Goal: Task Accomplishment & Management: Use online tool/utility

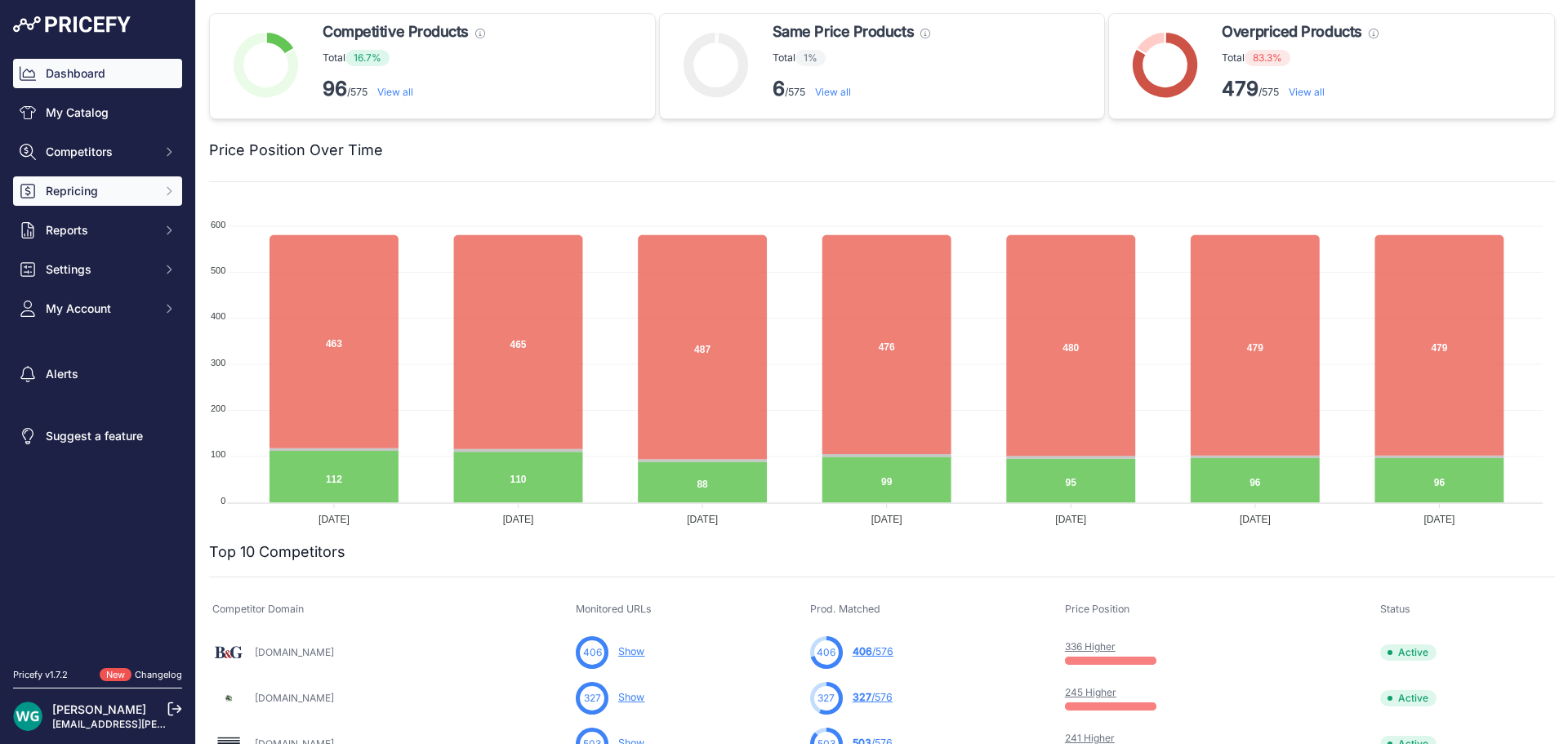
click at [108, 191] on span "Repricing" at bounding box center [100, 191] width 107 height 16
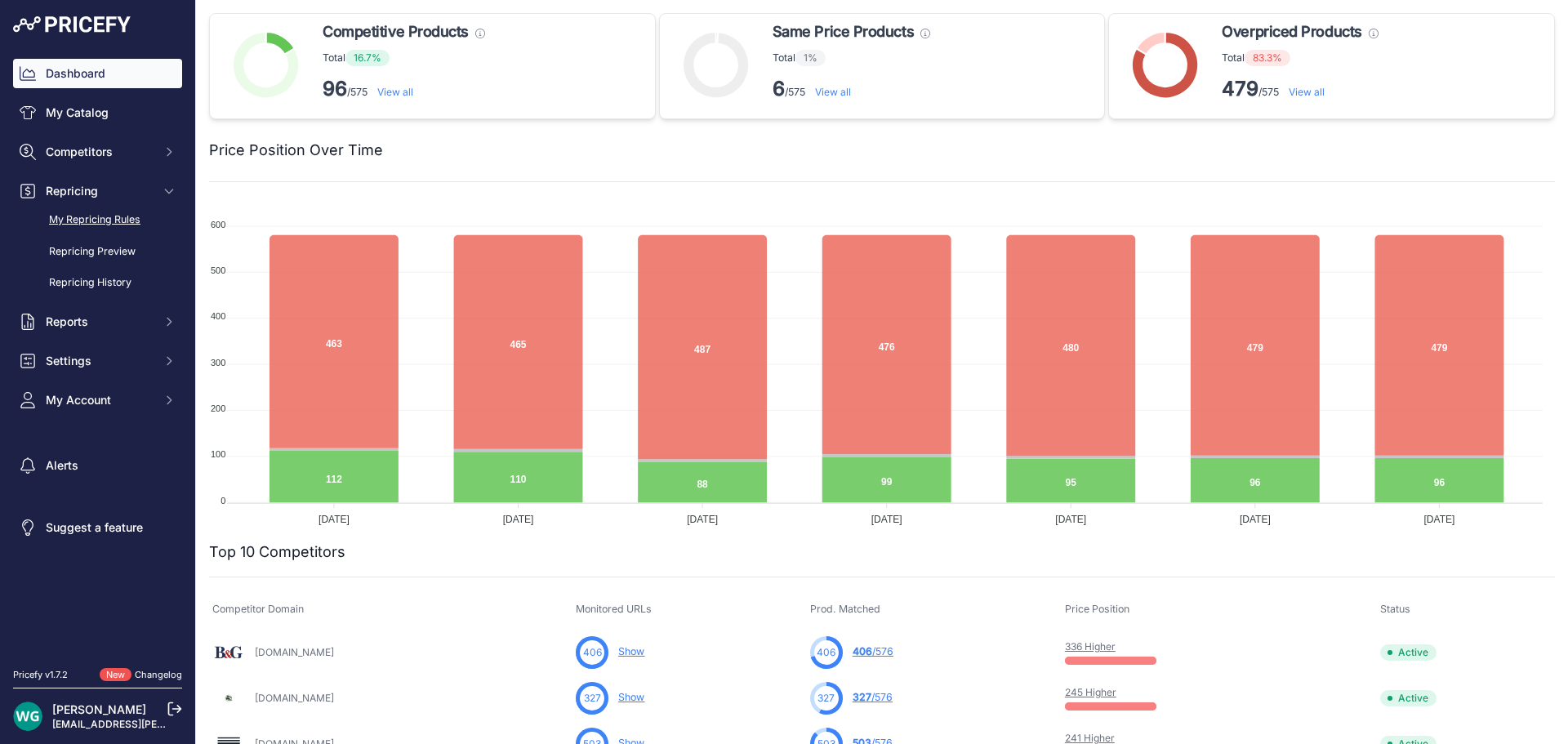
click at [121, 209] on link "My Repricing Rules" at bounding box center [97, 221] width 169 height 29
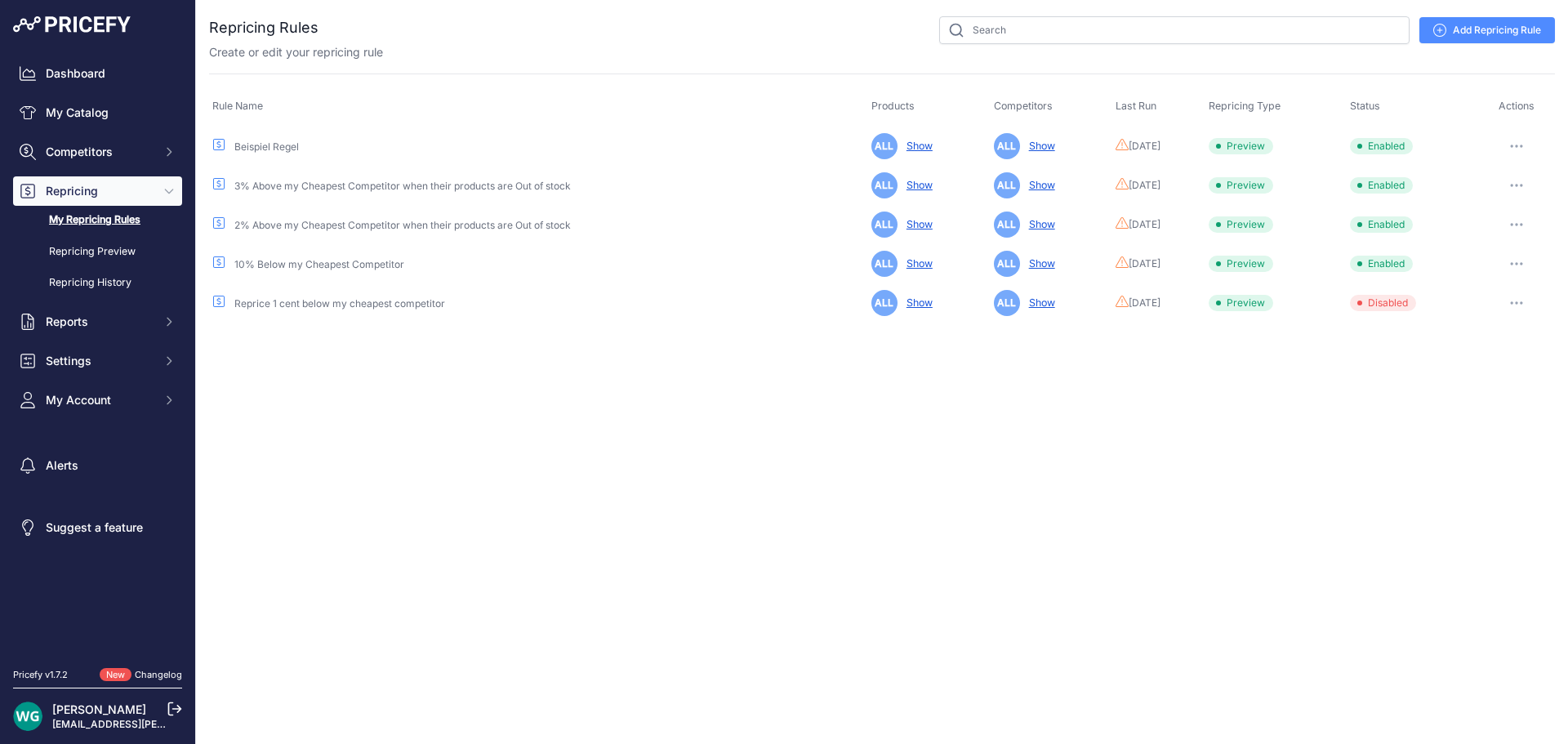
click at [1519, 140] on button "button" at bounding box center [1516, 146] width 32 height 23
click at [1482, 227] on button "Reprice Now" at bounding box center [1499, 233] width 105 height 26
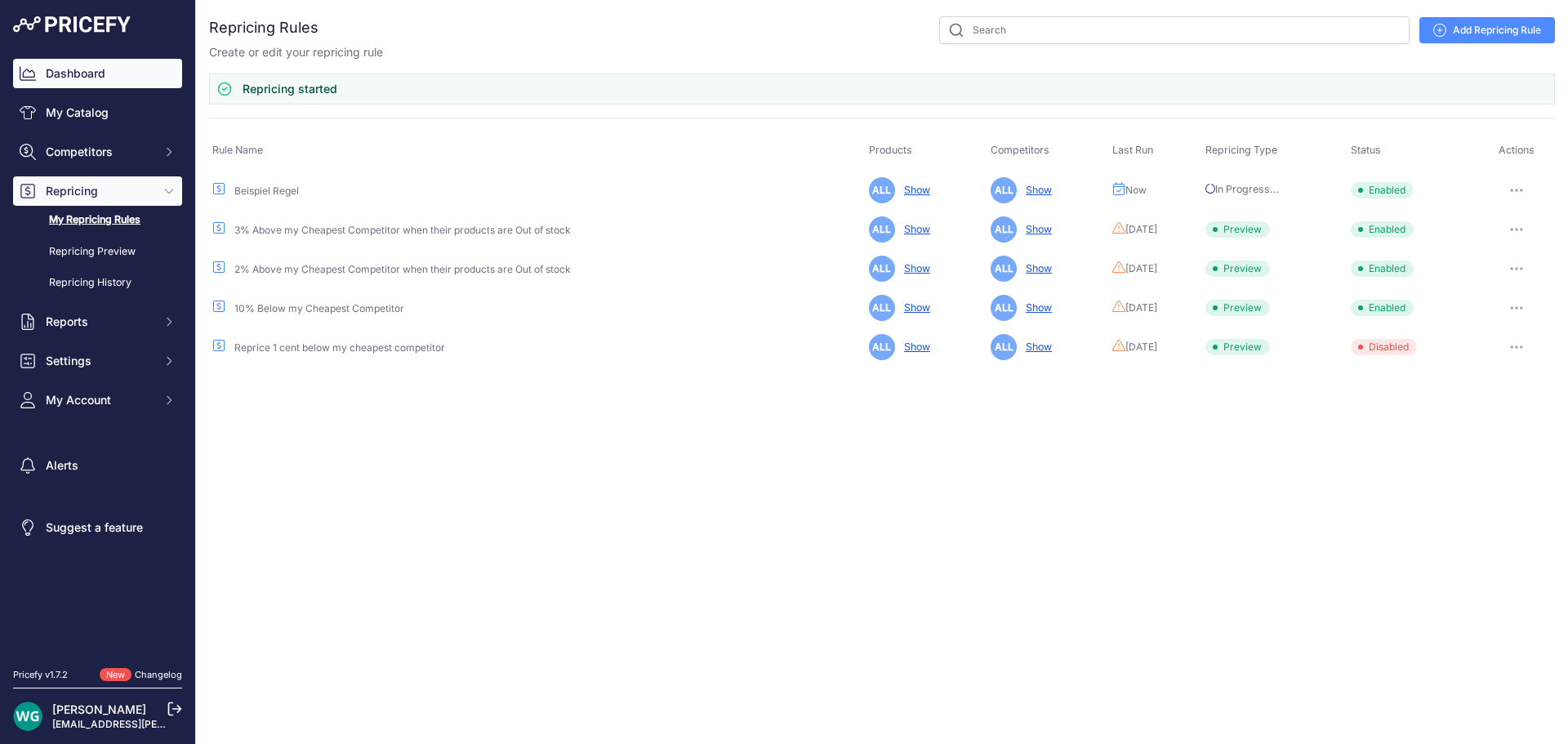
click at [106, 67] on link "Dashboard" at bounding box center [97, 73] width 169 height 30
